Goal: Transaction & Acquisition: Purchase product/service

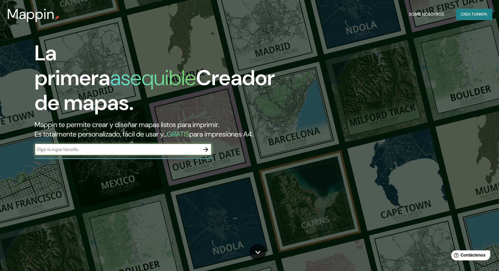
click at [190, 147] on input "text" at bounding box center [117, 149] width 165 height 7
type input "puno"
click at [206, 149] on icon "button" at bounding box center [205, 149] width 7 height 7
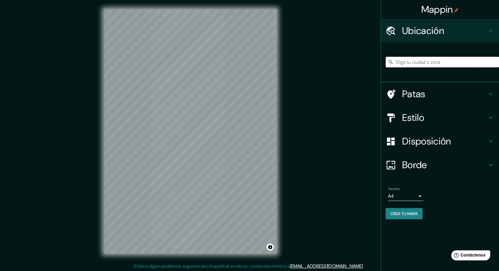
click at [424, 63] on input "Elige tu ciudad o zona" at bounding box center [441, 62] width 113 height 11
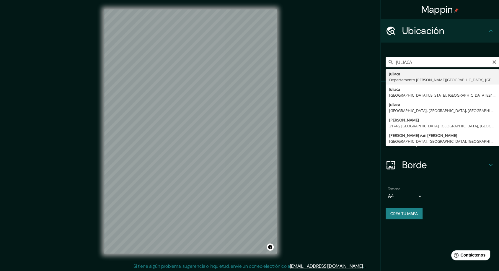
type input "Juliaca, [GEOGRAPHIC_DATA][PERSON_NAME], [GEOGRAPHIC_DATA]"
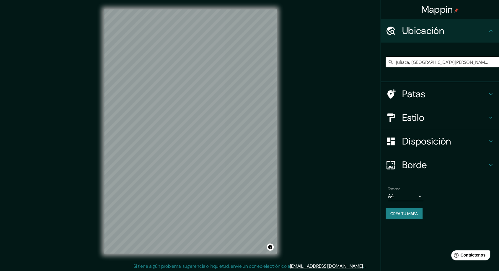
click at [287, 76] on div "Mappin Ubicación Juliaca, [GEOGRAPHIC_DATA][PERSON_NAME], [GEOGRAPHIC_DATA] Pat…" at bounding box center [249, 136] width 499 height 272
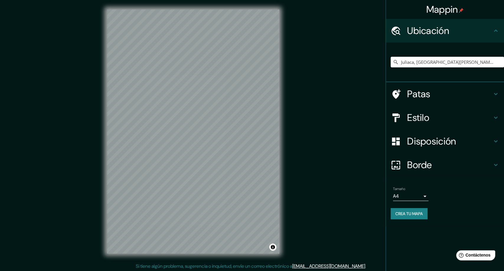
click at [415, 196] on body "Mappin Ubicación Juliaca, [GEOGRAPHIC_DATA][PERSON_NAME], [GEOGRAPHIC_DATA] Pat…" at bounding box center [252, 135] width 504 height 271
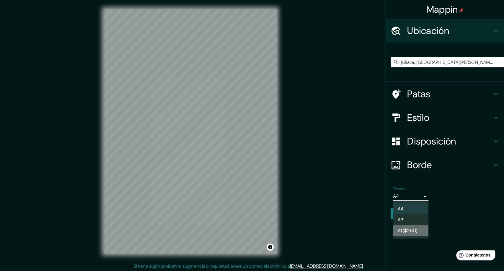
click at [416, 228] on font "A1 ($2.50)" at bounding box center [407, 230] width 19 height 6
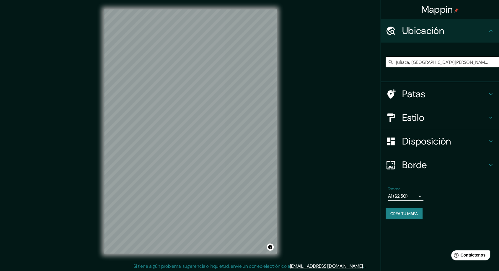
click at [416, 196] on body "Mappin Ubicación Juliaca, [GEOGRAPHIC_DATA][PERSON_NAME], [GEOGRAPHIC_DATA] Pat…" at bounding box center [249, 135] width 499 height 271
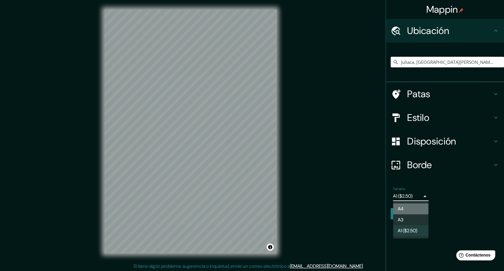
click at [410, 208] on li "A4" at bounding box center [410, 208] width 35 height 11
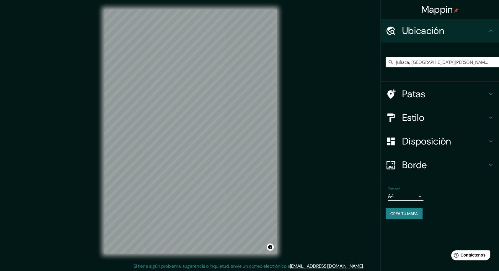
click at [411, 195] on body "Mappin Ubicación Juliaca, [GEOGRAPHIC_DATA][PERSON_NAME], [GEOGRAPHIC_DATA] Pat…" at bounding box center [249, 135] width 499 height 271
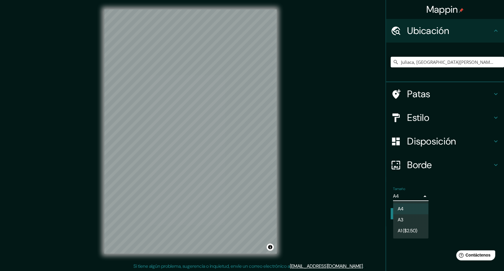
click at [416, 217] on li "A3" at bounding box center [410, 219] width 35 height 11
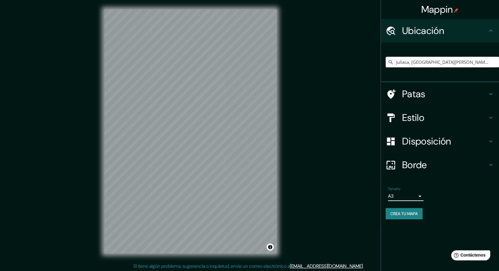
click at [403, 191] on body "Mappin Ubicación Juliaca, [GEOGRAPHIC_DATA][PERSON_NAME], [GEOGRAPHIC_DATA] Pat…" at bounding box center [249, 135] width 499 height 271
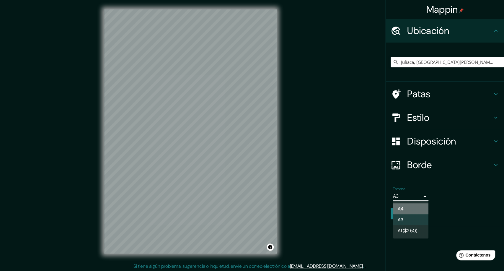
click at [408, 207] on li "A4" at bounding box center [410, 208] width 35 height 11
type input "single"
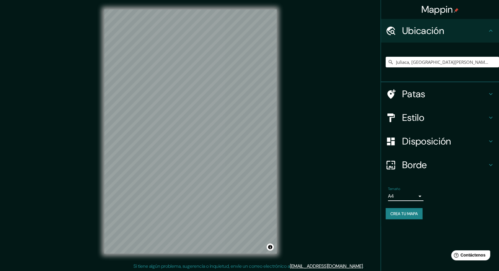
click at [429, 109] on div "Estilo" at bounding box center [440, 118] width 118 height 24
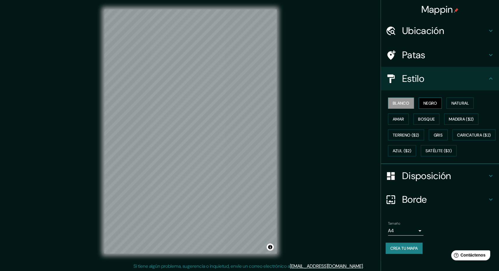
click at [425, 100] on font "Negro" at bounding box center [430, 102] width 14 height 5
click at [399, 103] on font "Blanco" at bounding box center [401, 102] width 17 height 5
click at [281, 143] on div "© Mapbox © OpenStreetMap Improve this map" at bounding box center [190, 131] width 191 height 262
click at [423, 102] on font "Negro" at bounding box center [430, 102] width 14 height 5
click at [456, 102] on font "Natural" at bounding box center [460, 102] width 18 height 5
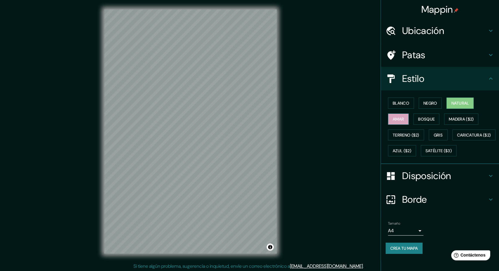
click at [394, 119] on font "Amar" at bounding box center [398, 118] width 11 height 5
click at [466, 117] on font "Madera ($2)" at bounding box center [461, 118] width 25 height 5
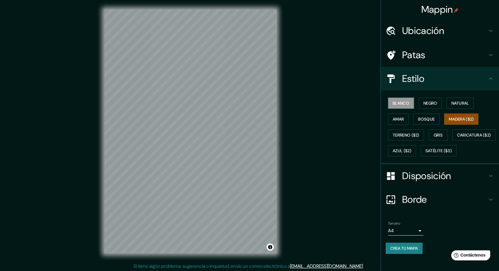
click at [397, 102] on font "Blanco" at bounding box center [401, 102] width 17 height 5
